Goal: Download file/media

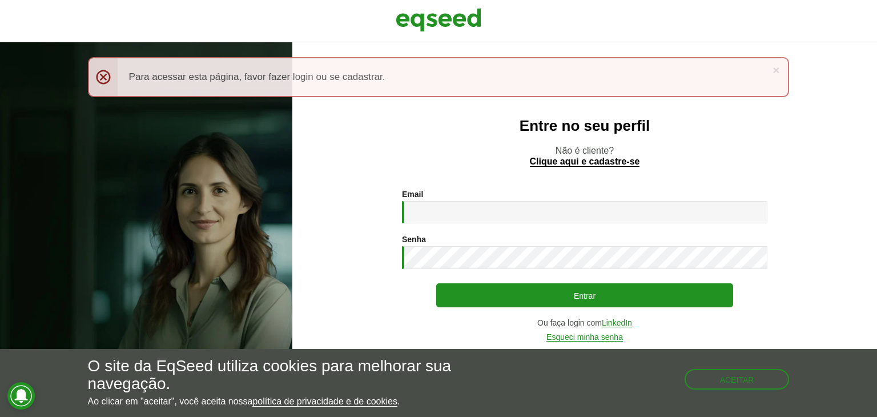
type input "**********"
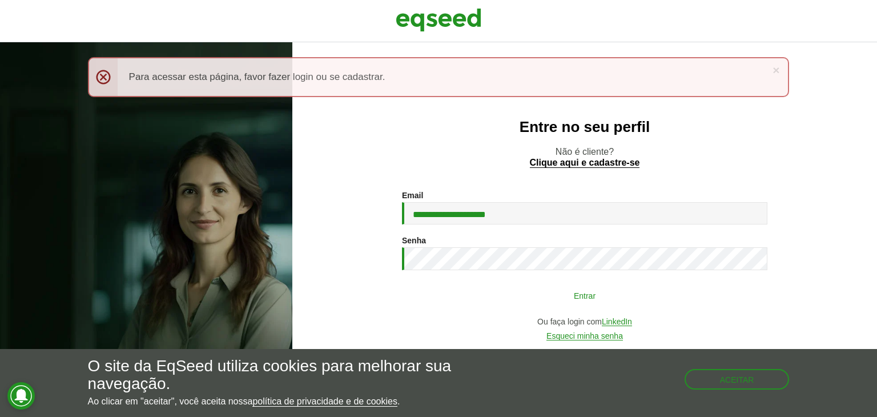
click at [504, 301] on button "Entrar" at bounding box center [584, 295] width 297 height 22
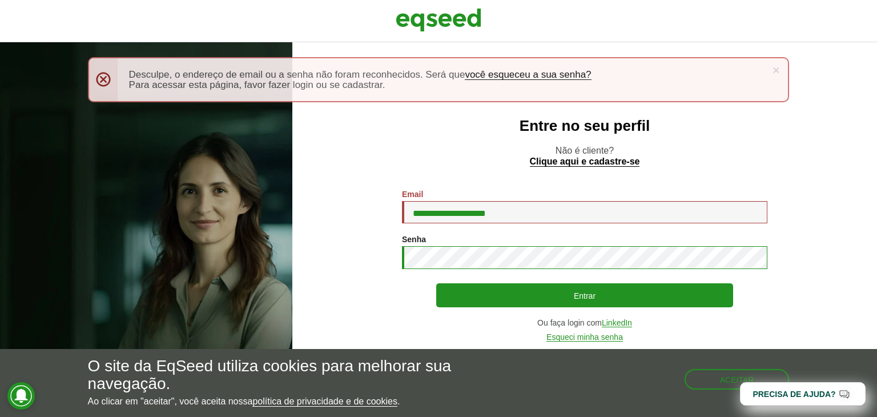
click at [436, 283] on button "Entrar" at bounding box center [584, 295] width 297 height 24
